Goal: Obtain resource: Obtain resource

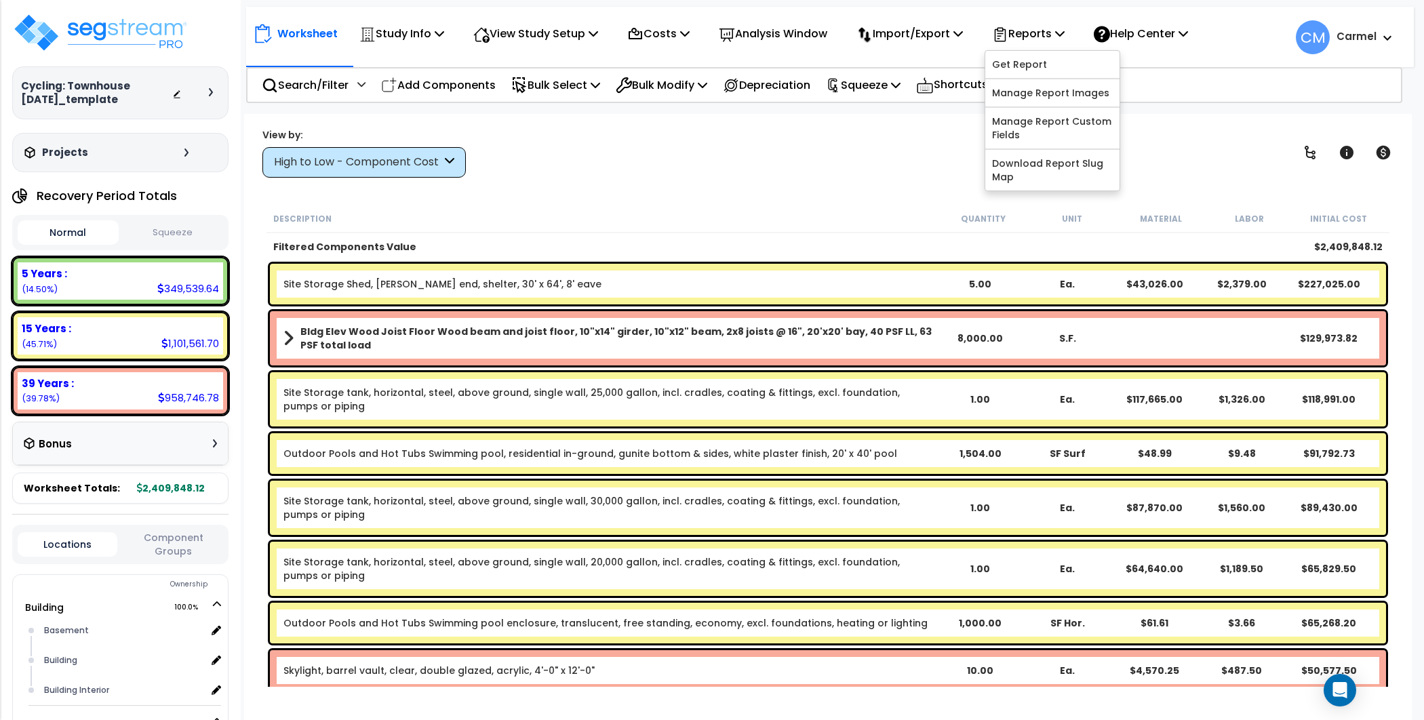
click at [1066, 60] on link "Get Report" at bounding box center [1052, 64] width 134 height 27
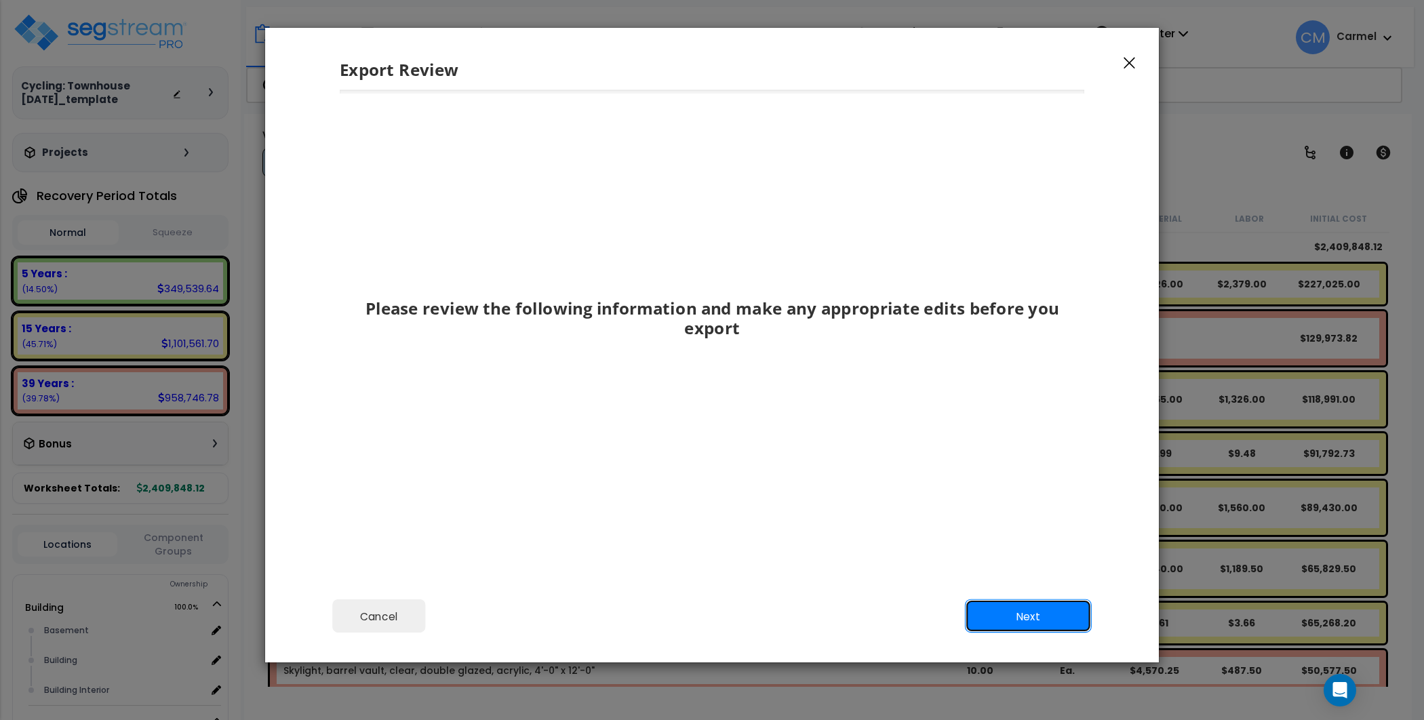
click at [1041, 607] on button "Next" at bounding box center [1028, 616] width 127 height 34
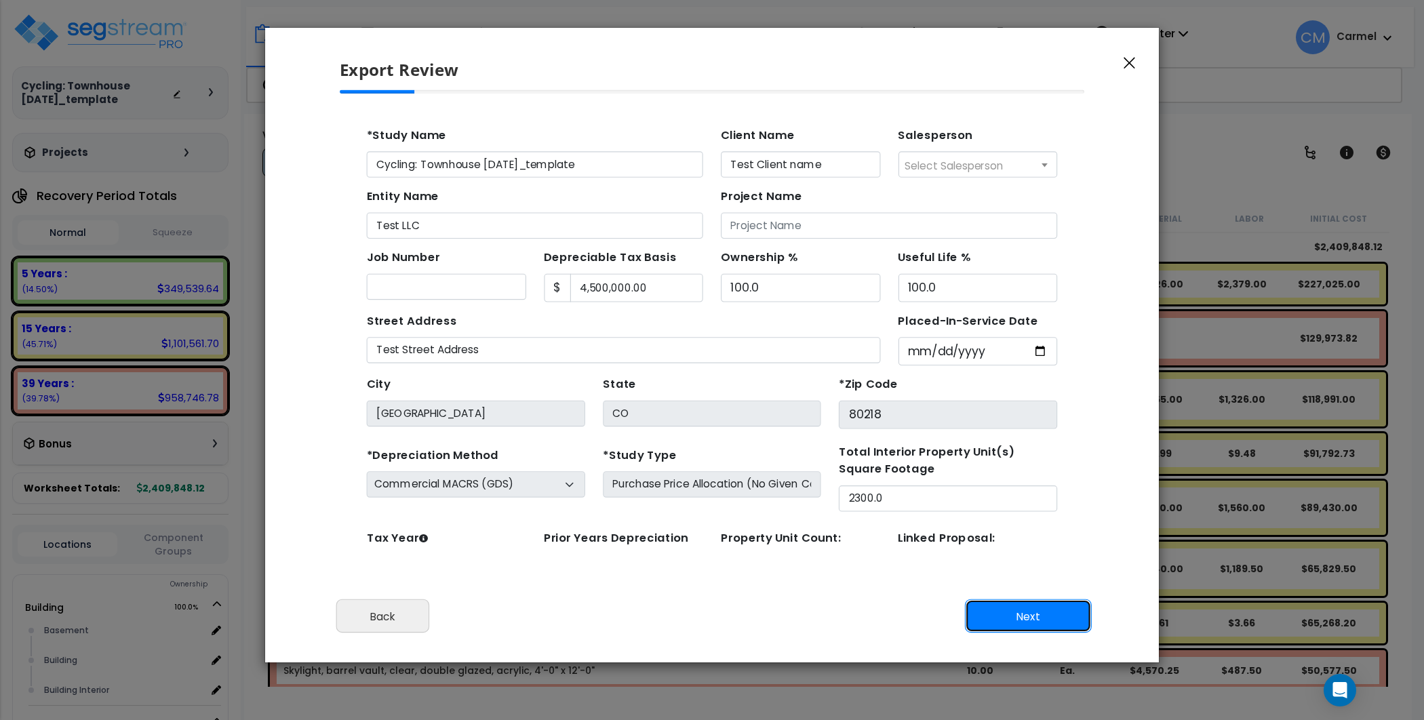
click at [1041, 607] on button "Next" at bounding box center [1028, 616] width 127 height 34
type input "0"
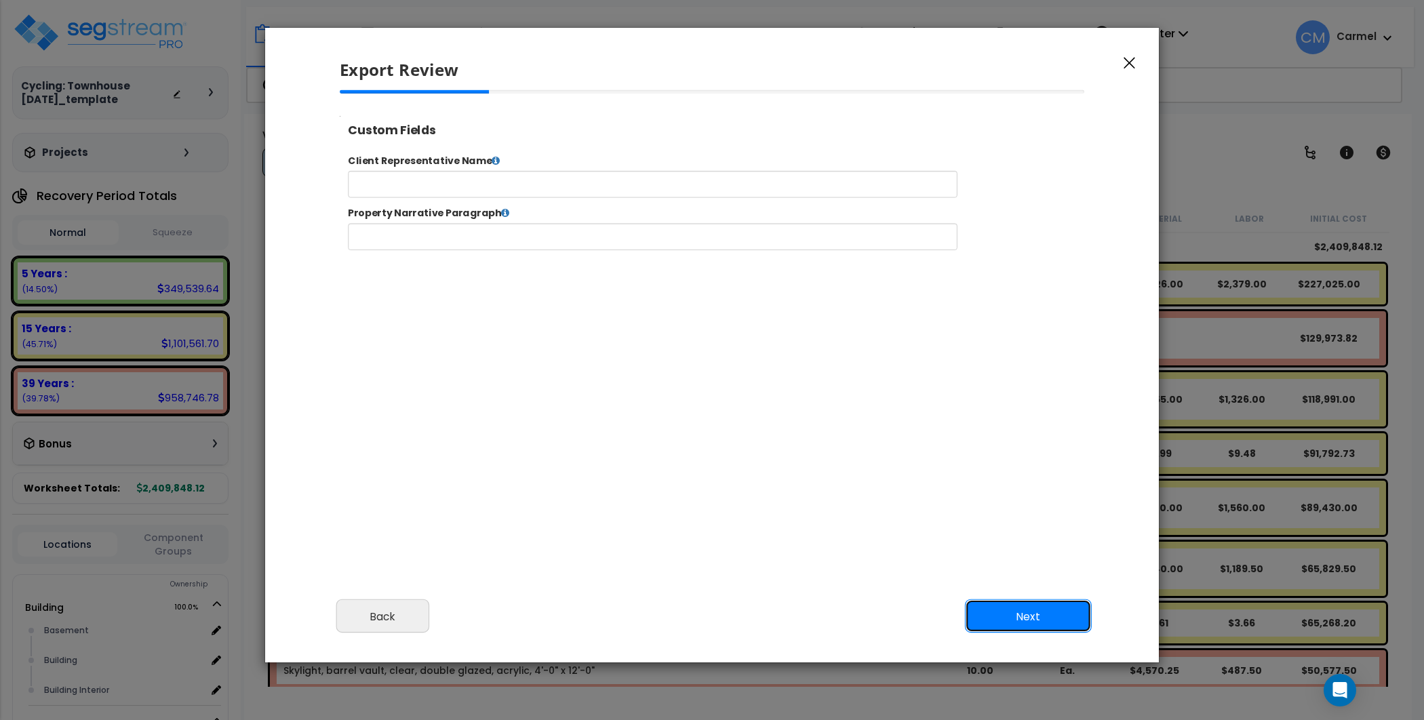
click at [1060, 629] on button "Next" at bounding box center [1028, 616] width 127 height 34
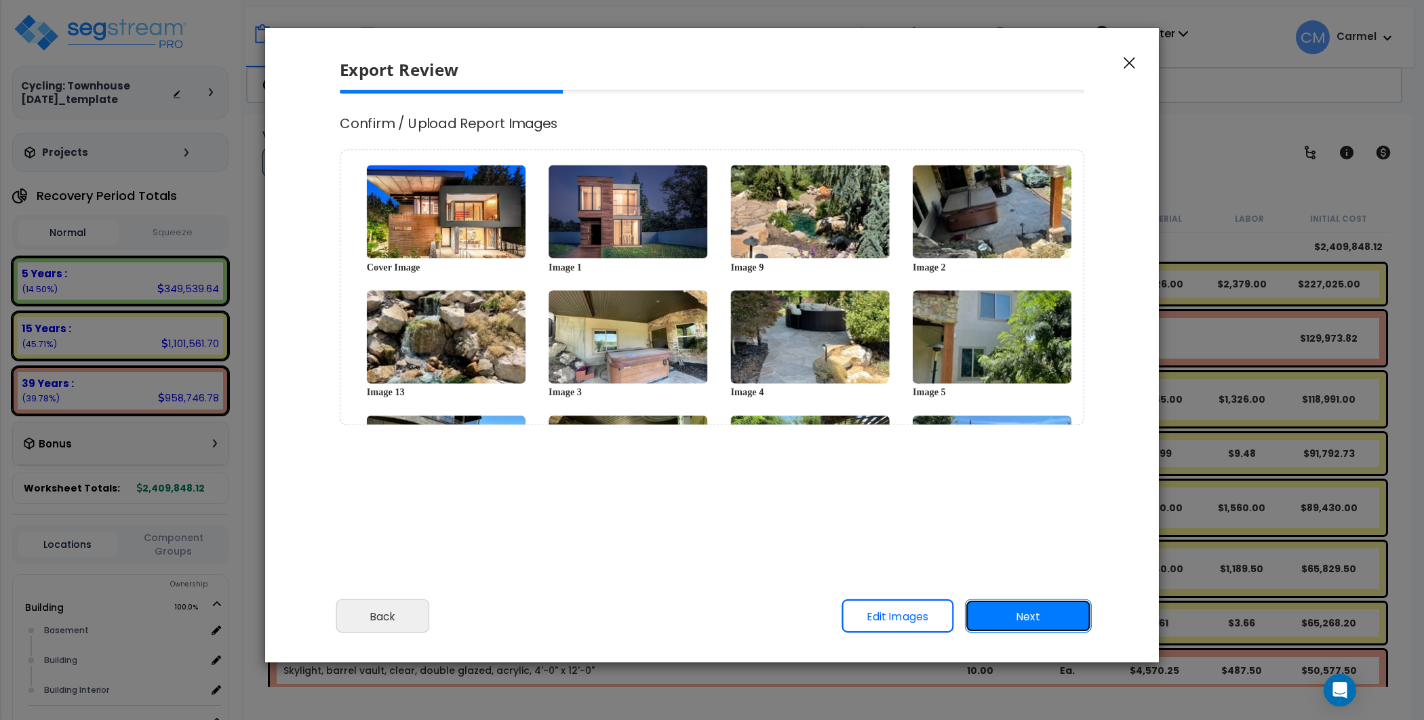
click at [1060, 629] on button "Next" at bounding box center [1028, 616] width 127 height 34
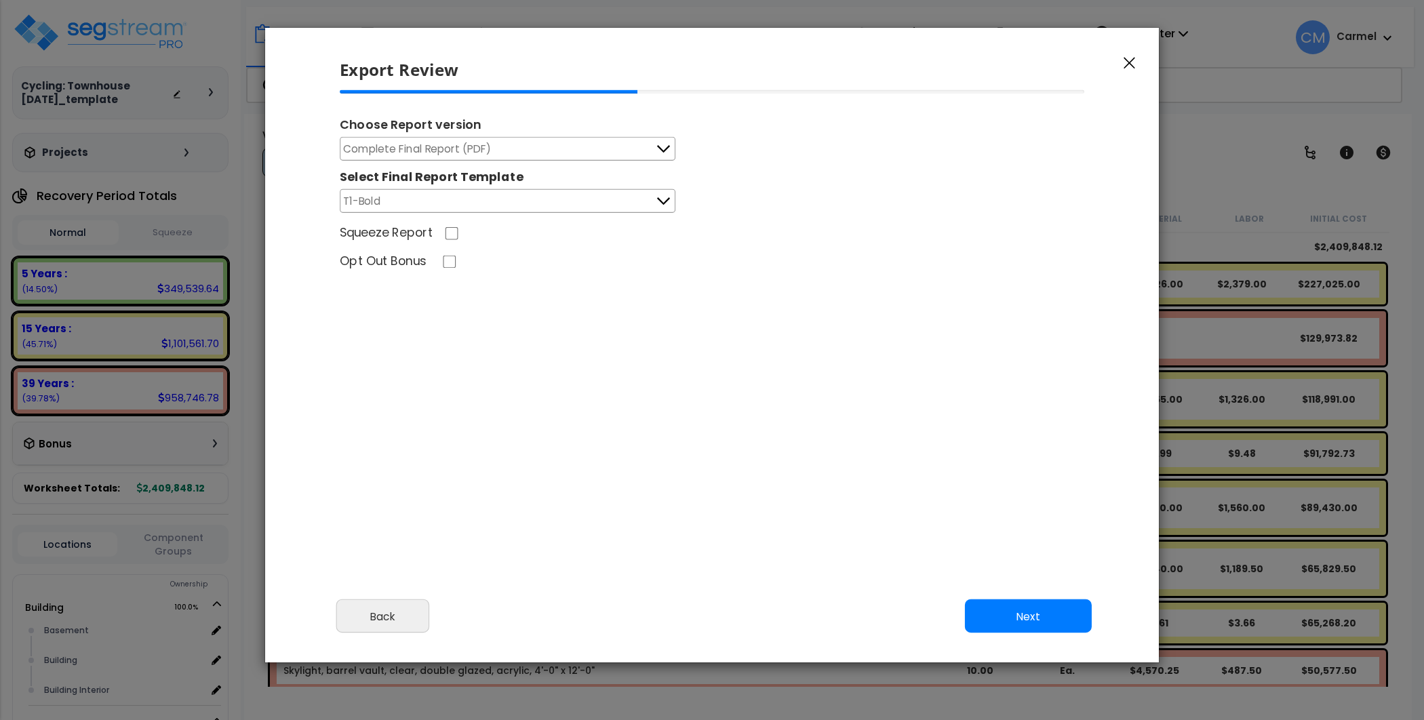
select select "2025"
click at [605, 151] on button "Complete Final Report (PDF)" at bounding box center [508, 149] width 336 height 24
click at [538, 152] on button "Complete Final Report (PDF)" at bounding box center [508, 149] width 336 height 24
click at [537, 146] on button "Complete Final Report (PDF)" at bounding box center [508, 149] width 336 height 24
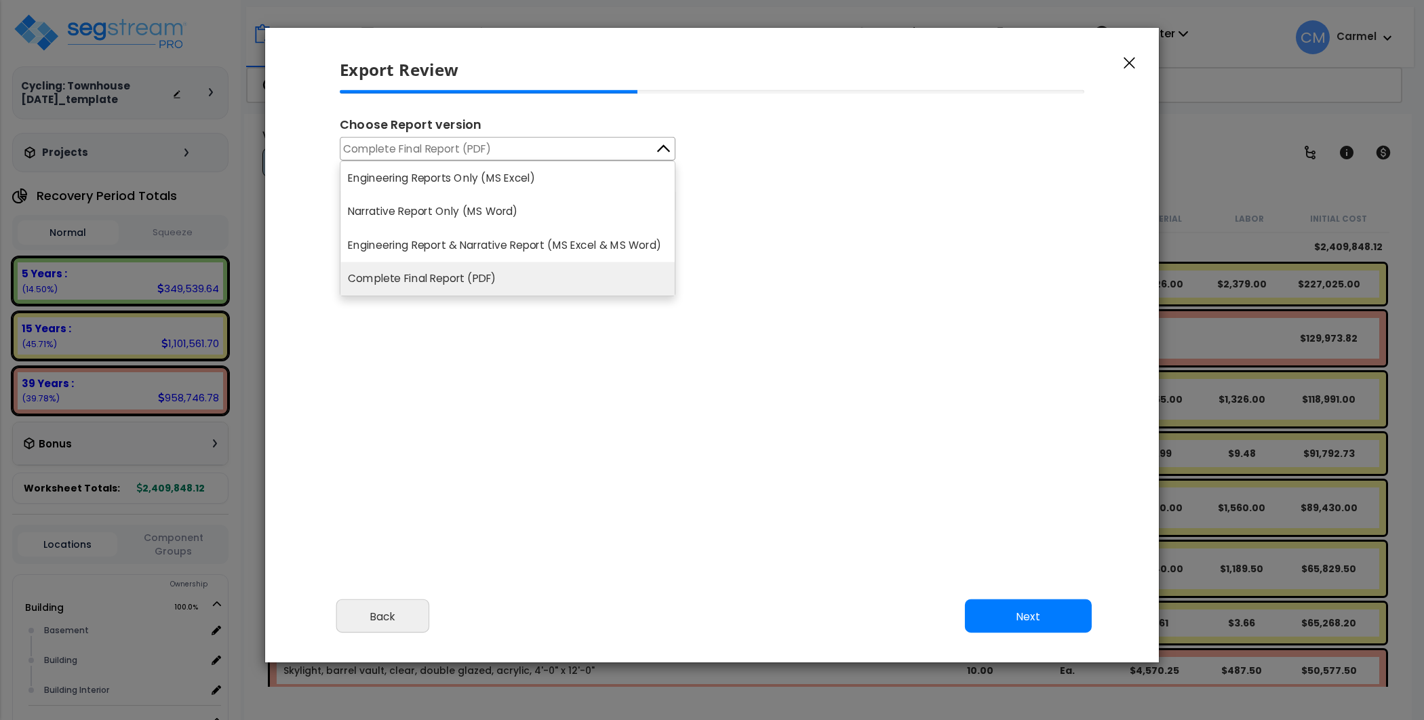
scroll to position [551, 33]
click at [495, 212] on li "Narrative Report Only (MS Word)" at bounding box center [507, 212] width 334 height 34
